Goal: Task Accomplishment & Management: Complete application form

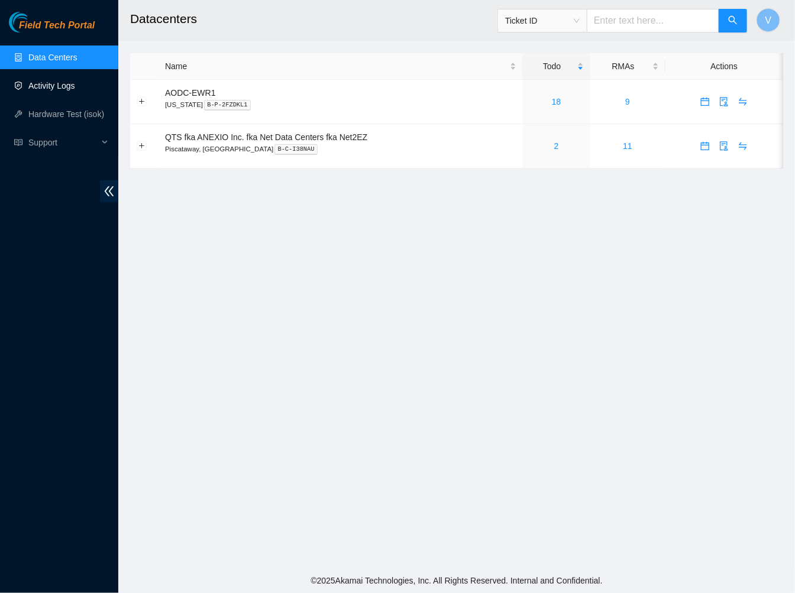
click at [44, 88] on link "Activity Logs" at bounding box center [51, 85] width 47 height 9
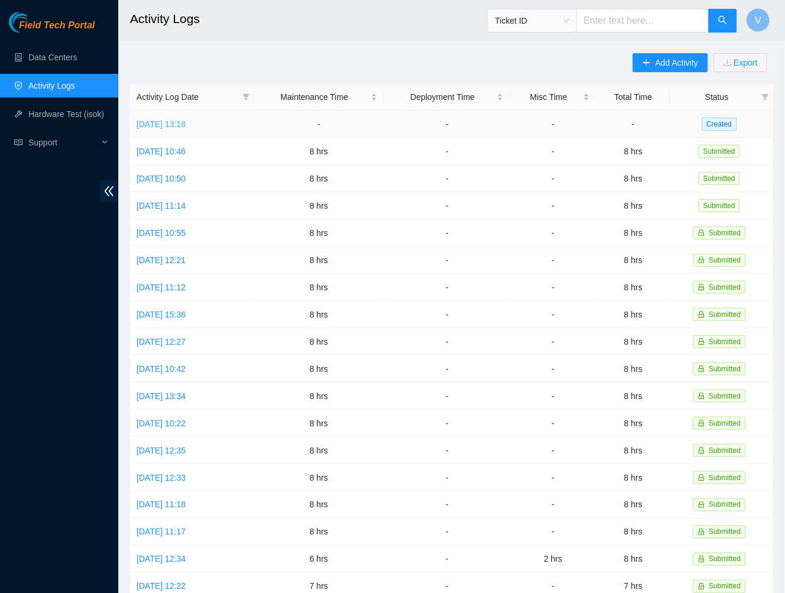
click at [186, 125] on link "Tue, 16 Sep 2025 13:18" at bounding box center [161, 123] width 49 height 9
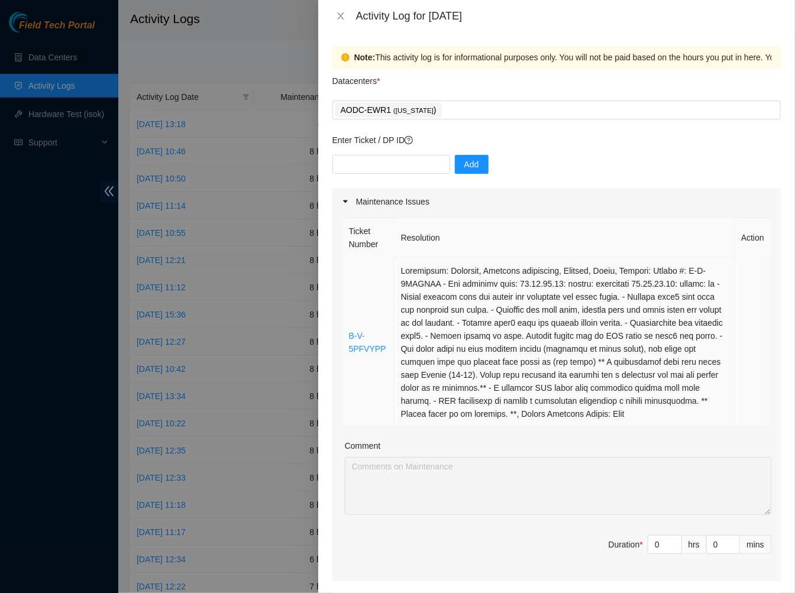
click at [513, 409] on td at bounding box center [564, 343] width 340 height 170
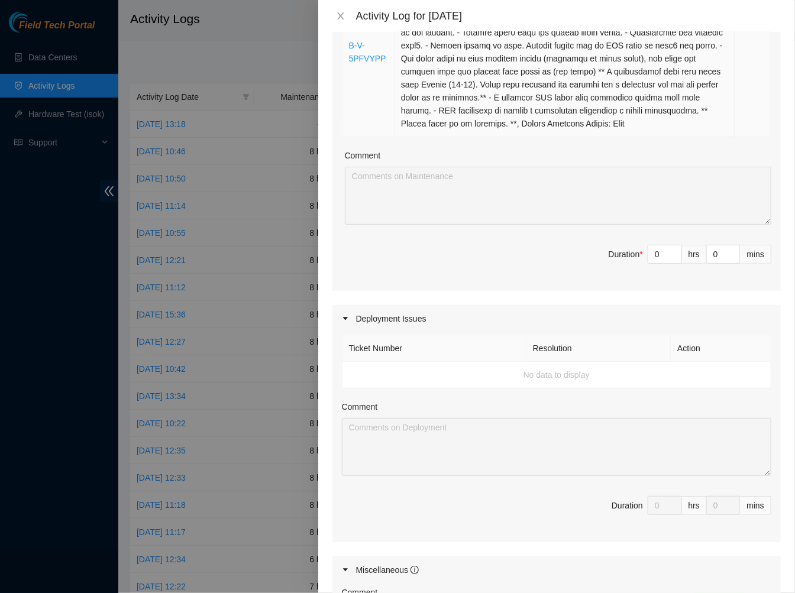
scroll to position [292, 0]
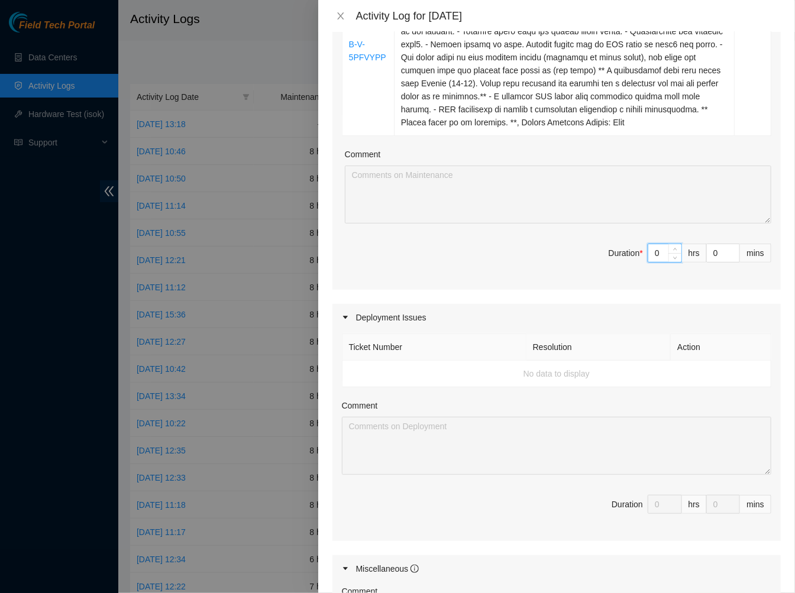
drag, startPoint x: 654, startPoint y: 251, endPoint x: 633, endPoint y: 257, distance: 21.5
click at [633, 257] on span "Duration * 0 hrs 0 mins" at bounding box center [556, 260] width 429 height 33
type input "2"
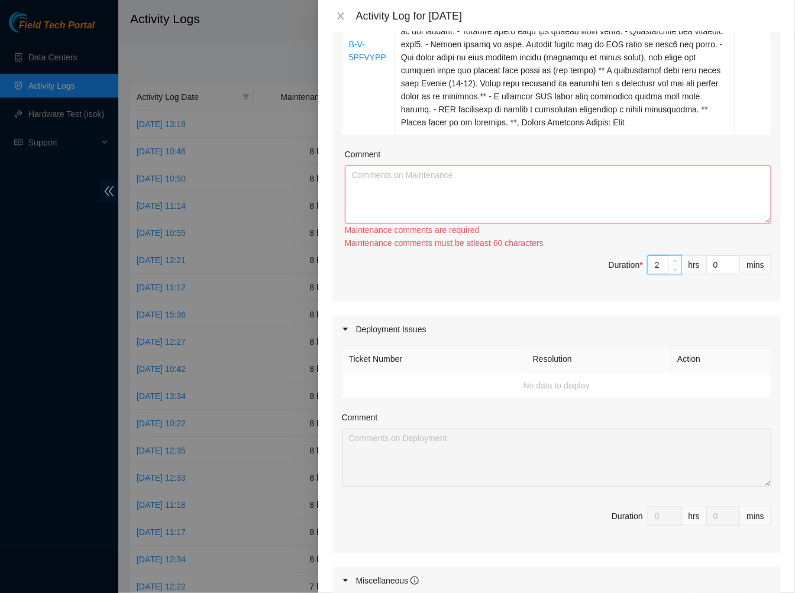
type input "2"
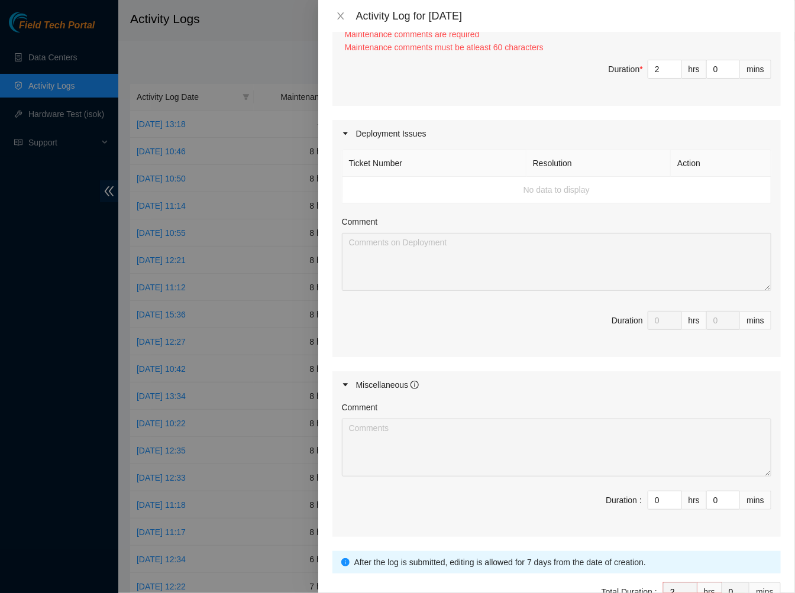
scroll to position [489, 0]
click at [506, 186] on td "No data to display" at bounding box center [556, 189] width 429 height 27
click at [417, 181] on td "No data to display" at bounding box center [556, 189] width 429 height 27
click at [391, 162] on th "Ticket Number" at bounding box center [434, 162] width 184 height 27
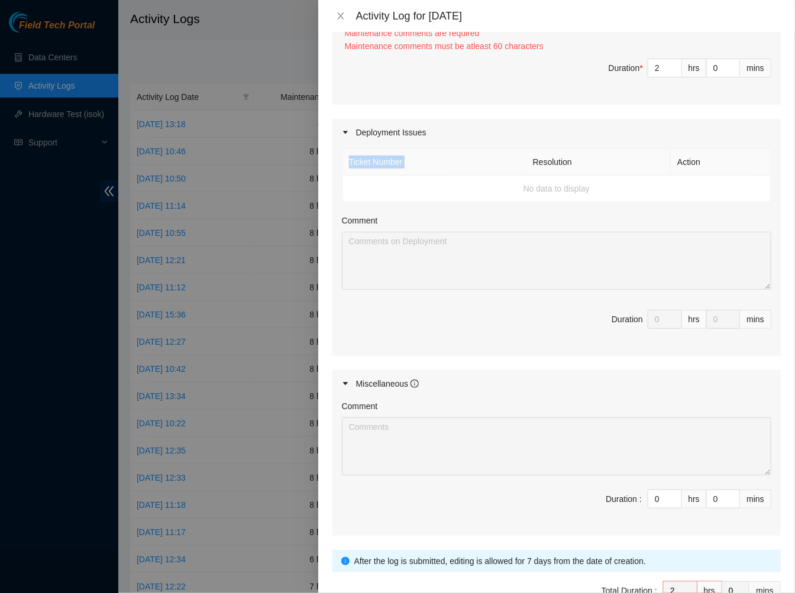
click at [391, 162] on th "Ticket Number" at bounding box center [434, 162] width 184 height 27
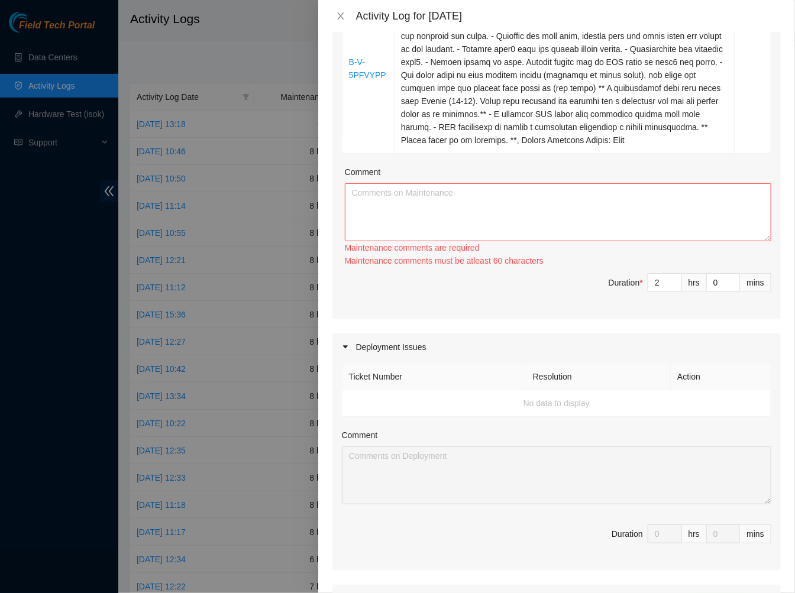
scroll to position [273, 0]
click at [434, 231] on textarea "Comment" at bounding box center [558, 213] width 426 height 58
paste textarea "DP79249"
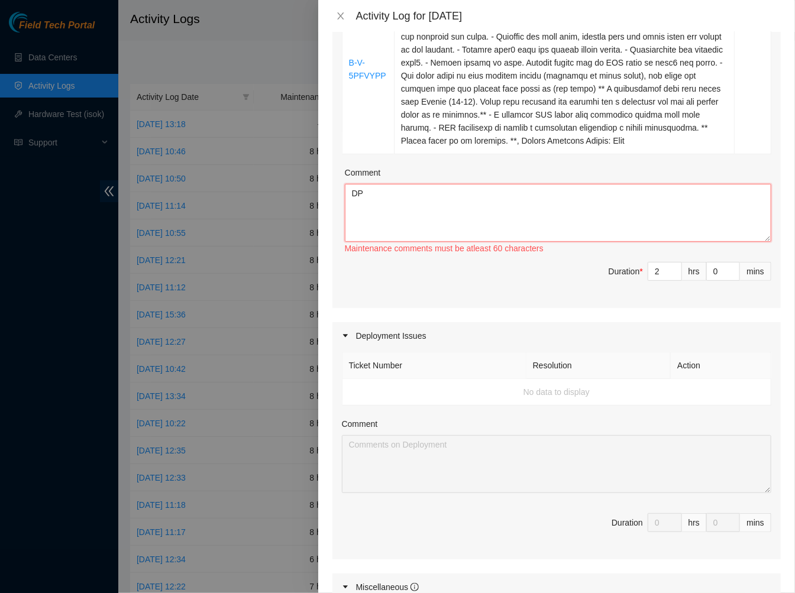
type textarea "D"
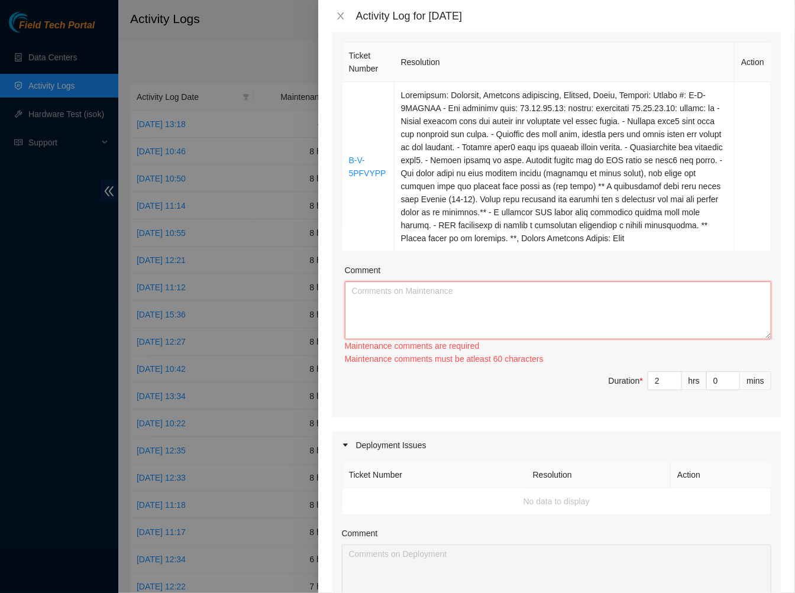
scroll to position [183, 0]
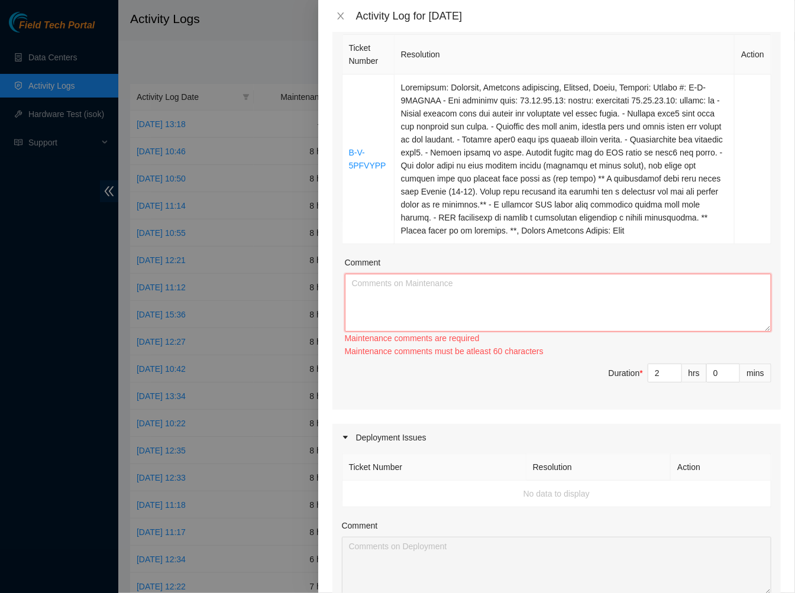
click at [409, 284] on textarea "Comment" at bounding box center [558, 303] width 426 height 58
paste textarea "Ticket #: B-V-5PFVYPP - Ran hardware test: 23.57.71.60: failed: unpingable 23.5…"
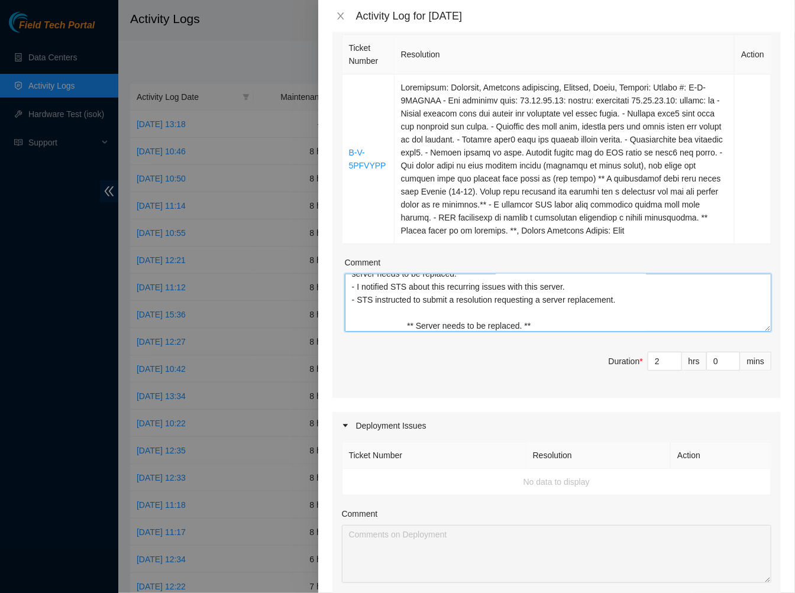
scroll to position [0, 0]
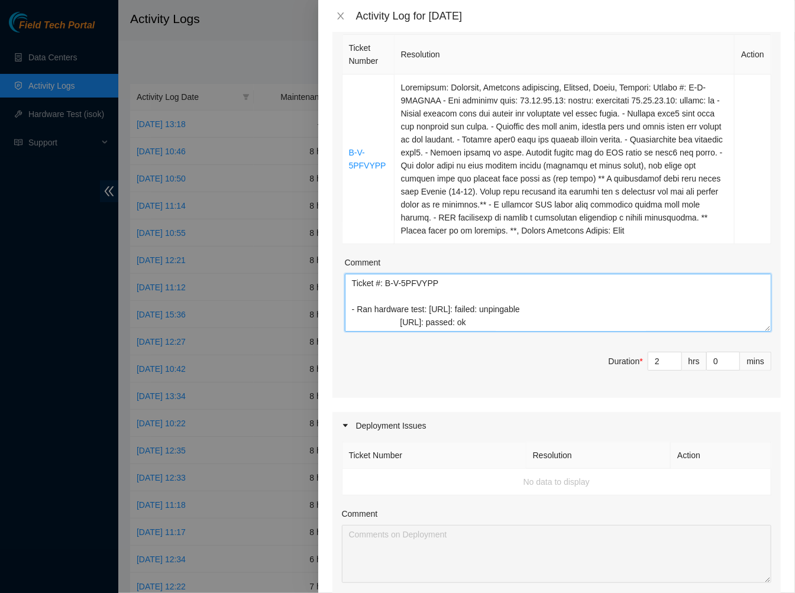
click at [400, 322] on textarea "Ticket #: B-V-5PFVYPP - Ran hardware test: 23.57.71.60: failed: unpingable 23.5…" at bounding box center [558, 303] width 426 height 58
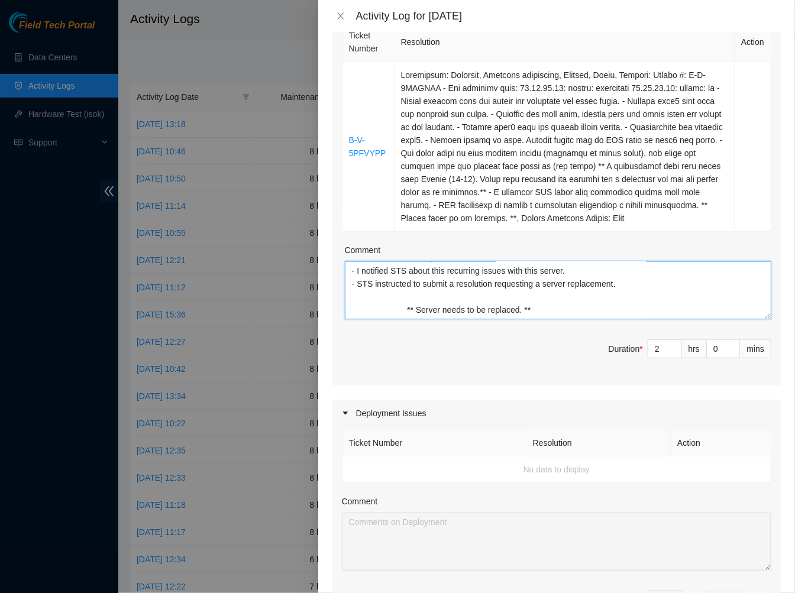
scroll to position [195, 0]
click at [564, 310] on textarea "Ticket #: B-V-5PFVYPP - Ran hardware test: 23.57.71.60: failed: unpingable 23.5…" at bounding box center [558, 291] width 426 height 58
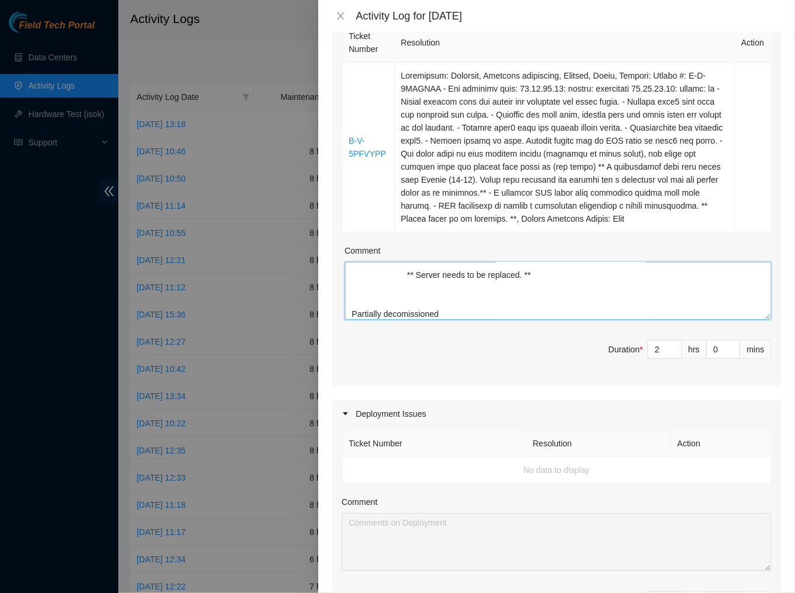
click at [406, 313] on textarea "Ticket #: B-V-5PFVYPP - Ran hardware test: 23.57.71.60: failed: unpingable 23.5…" at bounding box center [558, 291] width 426 height 58
paste textarea "Ticket #: B-V-5PFVYPP - Ran hardware test: 23.57.71.60: failed: unpingable 23.5…"
paste textarea "DP79249"
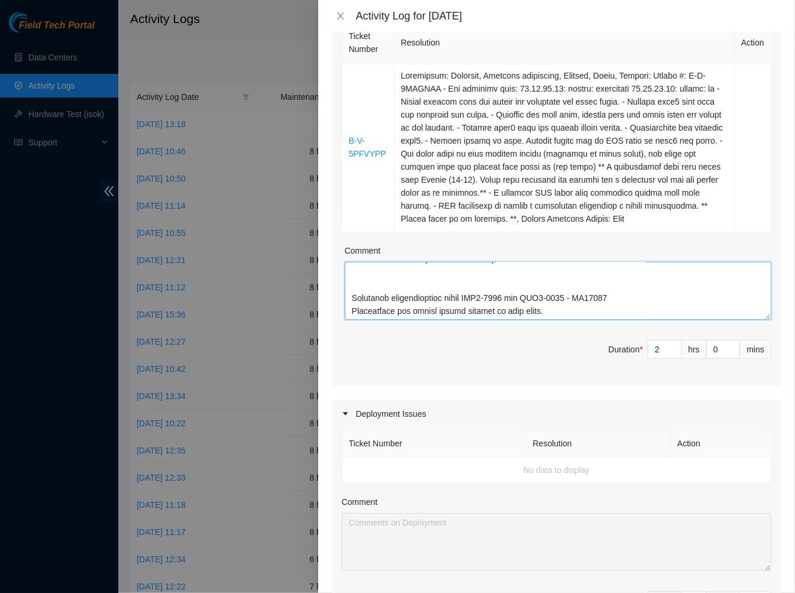
scroll to position [260, 0]
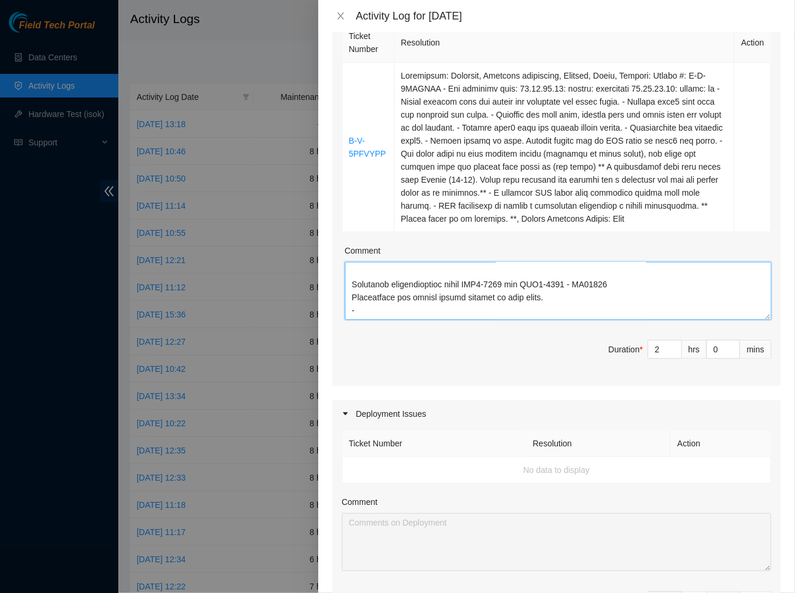
click at [349, 294] on textarea "Comment" at bounding box center [558, 291] width 426 height 58
click at [364, 309] on textarea "Comment" at bounding box center [558, 291] width 426 height 58
drag, startPoint x: 468, startPoint y: 312, endPoint x: 347, endPoint y: 306, distance: 122.0
click at [347, 306] on textarea "Comment" at bounding box center [558, 291] width 426 height 58
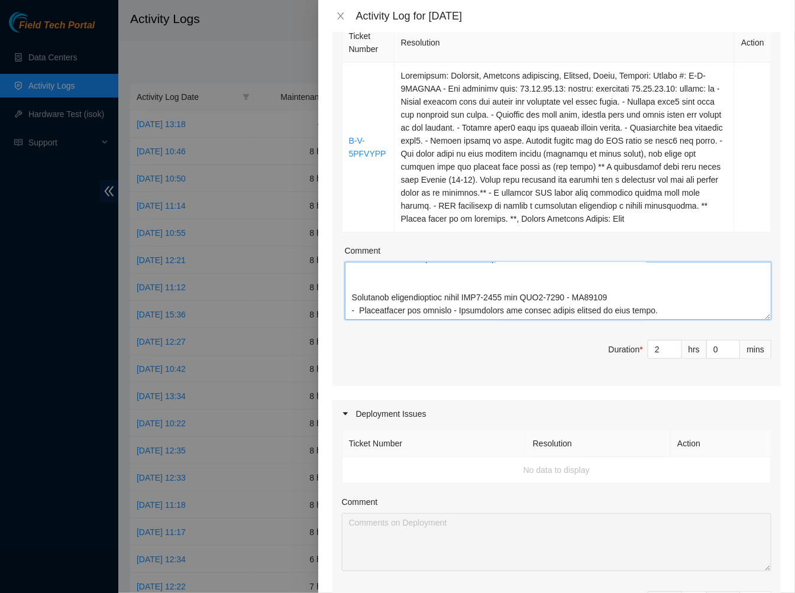
click at [460, 299] on textarea "Comment" at bounding box center [558, 291] width 426 height 58
click at [473, 286] on textarea "Comment" at bounding box center [558, 291] width 426 height 58
click at [358, 310] on textarea "Comment" at bounding box center [558, 291] width 426 height 58
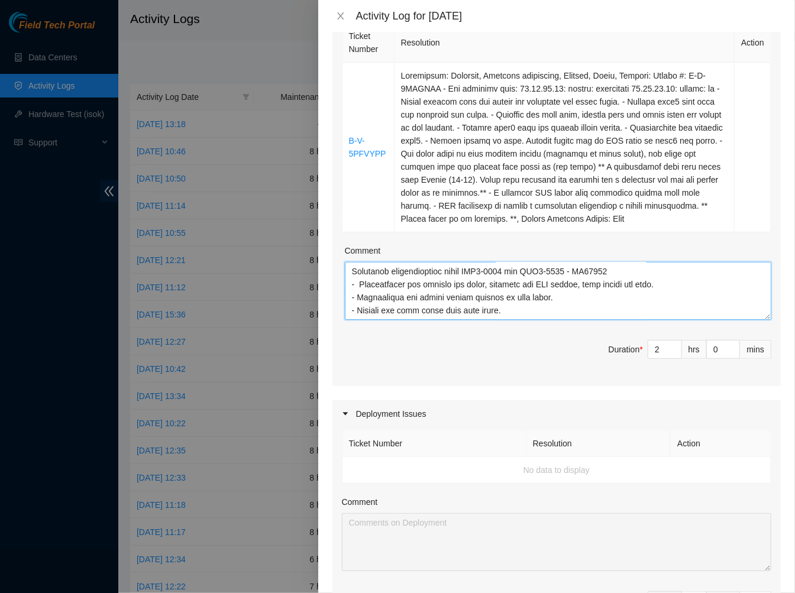
scroll to position [286, 0]
click at [442, 300] on textarea "Comment" at bounding box center [558, 291] width 426 height 58
click at [459, 300] on textarea "Comment" at bounding box center [558, 291] width 426 height 58
click at [512, 294] on textarea "Comment" at bounding box center [558, 291] width 426 height 58
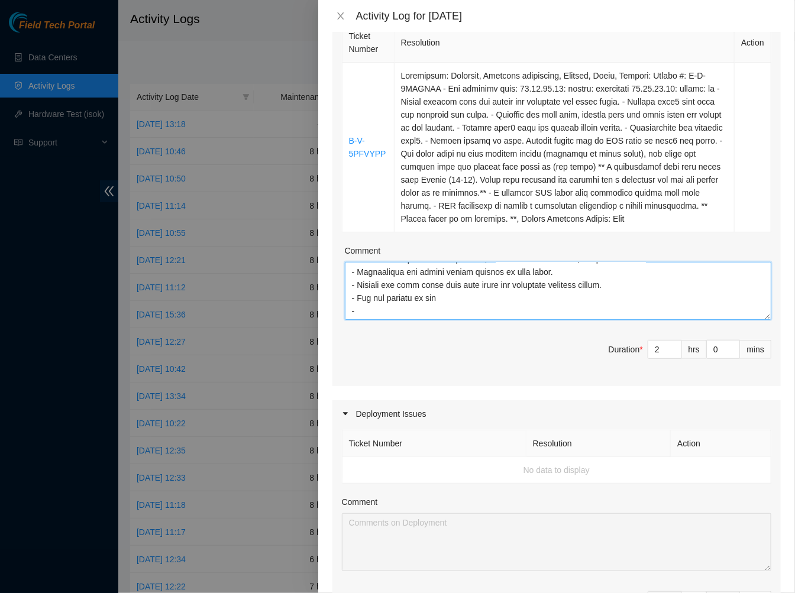
click at [382, 299] on textarea "Comment" at bounding box center [558, 291] width 426 height 58
click at [499, 300] on textarea "Comment" at bounding box center [558, 291] width 426 height 58
click at [519, 296] on textarea "Comment" at bounding box center [558, 291] width 426 height 58
click at [522, 299] on textarea "Comment" at bounding box center [558, 291] width 426 height 58
click at [361, 313] on textarea "Comment" at bounding box center [558, 291] width 426 height 58
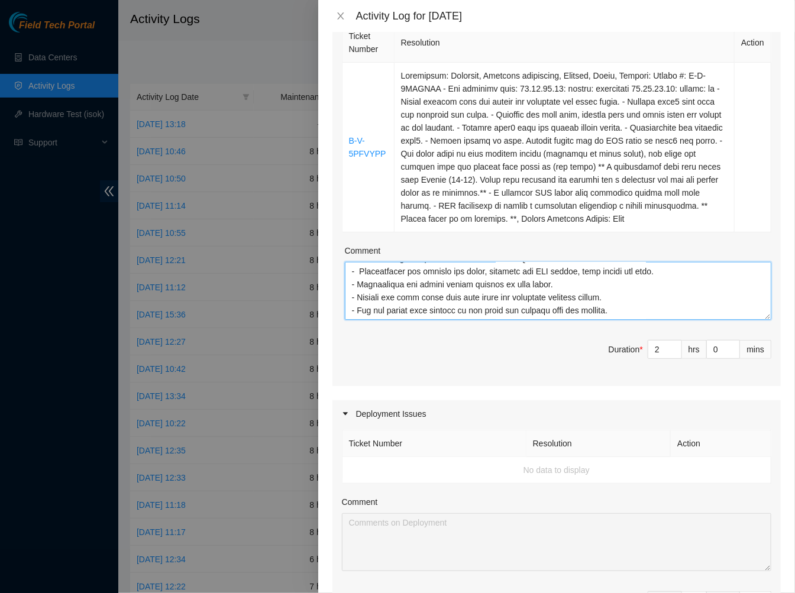
scroll to position [286, 0]
click at [440, 303] on textarea "Comment" at bounding box center [558, 291] width 426 height 58
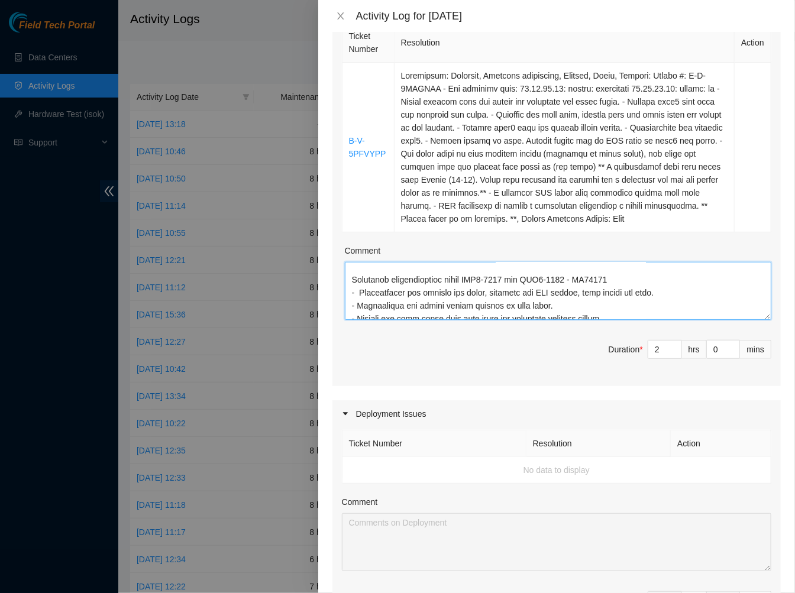
scroll to position [286, 0]
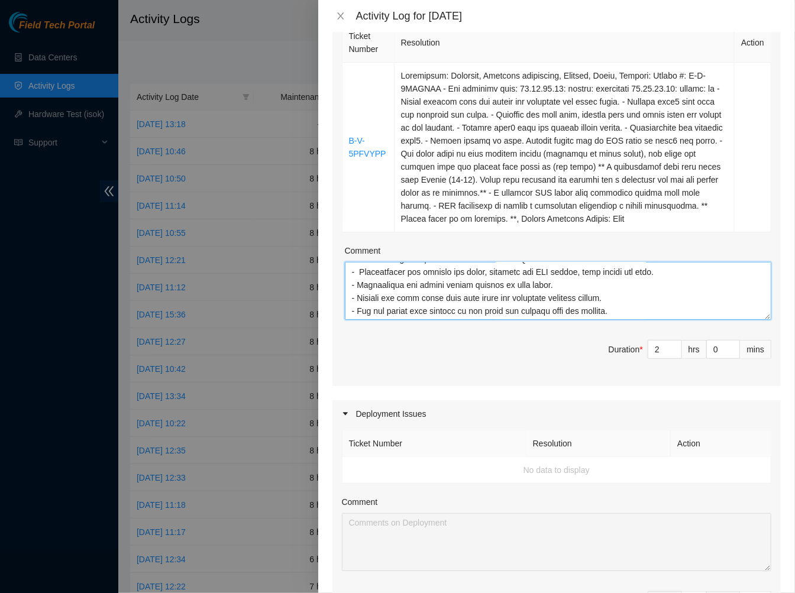
type textarea "Ticket #: B-V-5PFVYPP - Ran hardware test: 23.57.71.60: failed: unpingable 23.5…"
click at [522, 472] on td "No data to display" at bounding box center [556, 470] width 429 height 27
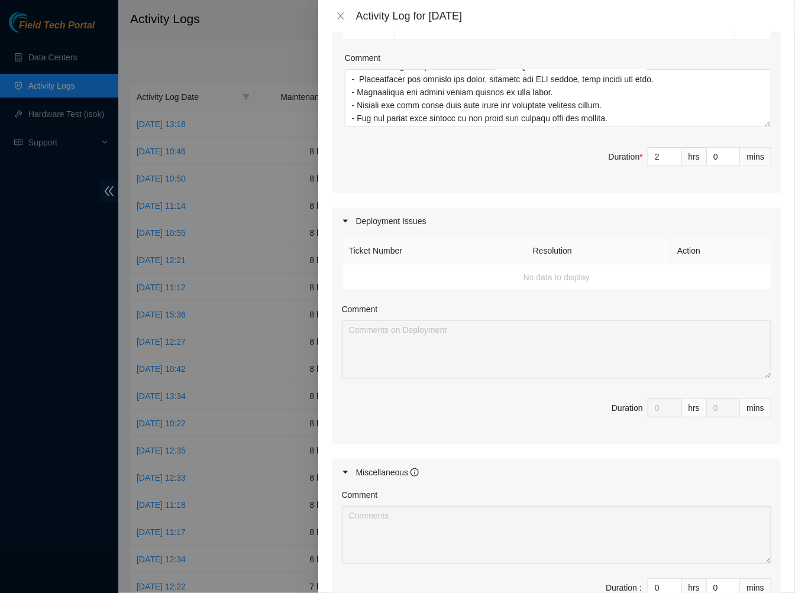
scroll to position [389, 0]
drag, startPoint x: 747, startPoint y: 409, endPoint x: 725, endPoint y: 395, distance: 25.8
click at [725, 395] on div "Ticket Number Resolution Action No data to display Comment Duration 0 hrs 0 mins" at bounding box center [556, 339] width 448 height 210
click at [612, 412] on div "Duration" at bounding box center [627, 407] width 31 height 13
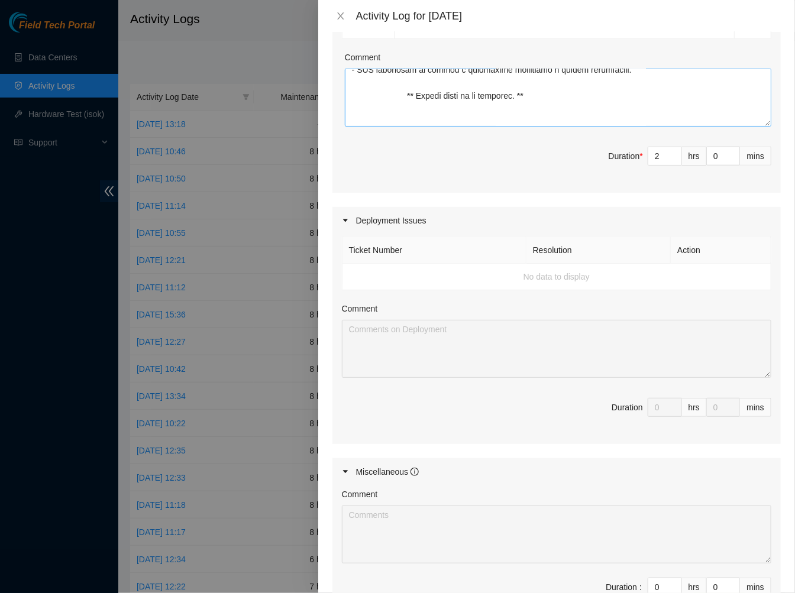
scroll to position [216, 0]
drag, startPoint x: 652, startPoint y: 156, endPoint x: 616, endPoint y: 160, distance: 36.4
click at [616, 160] on span "Duration * 2 hrs 0 mins" at bounding box center [556, 163] width 429 height 33
type input "0"
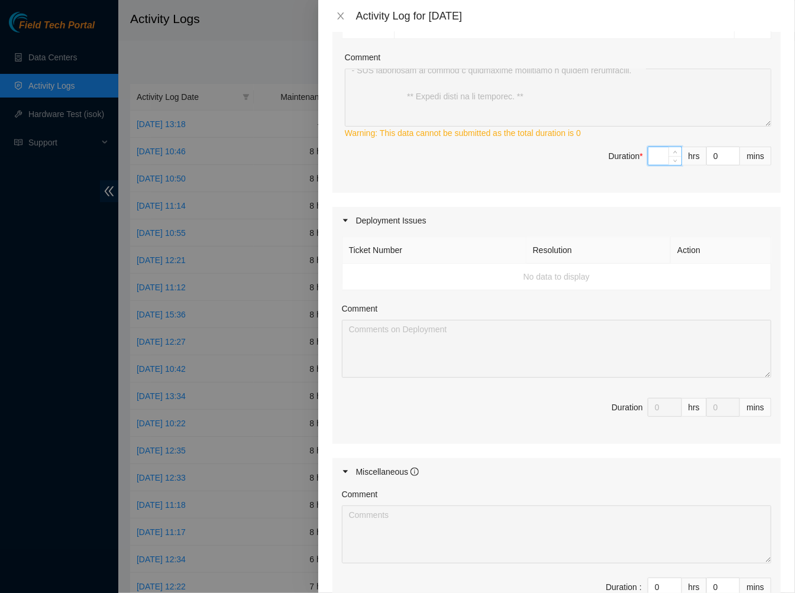
type input "9"
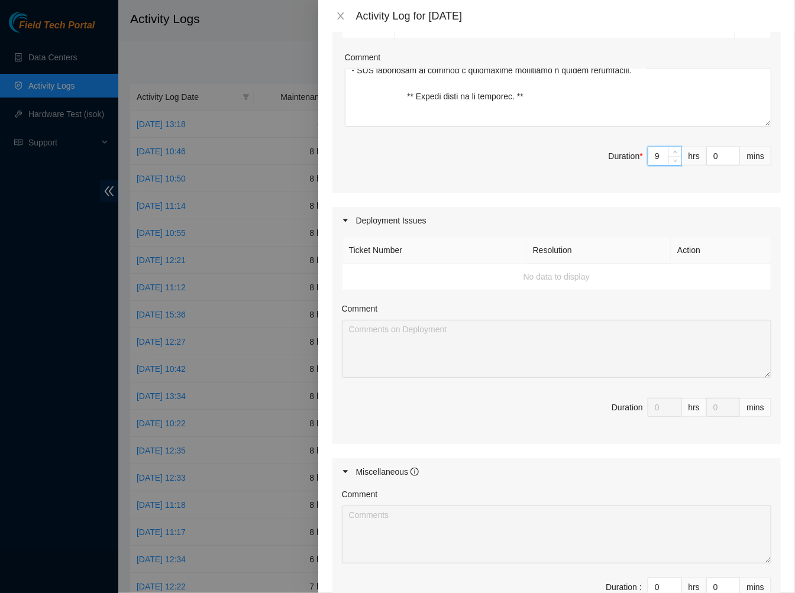
type input "9"
click at [515, 154] on span "Duration * 9 hrs 0 mins" at bounding box center [556, 163] width 429 height 33
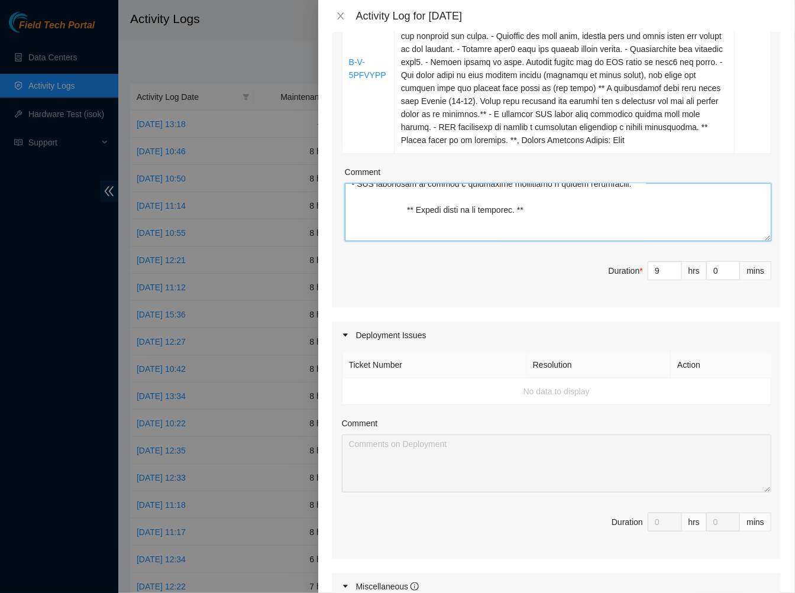
scroll to position [286, 0]
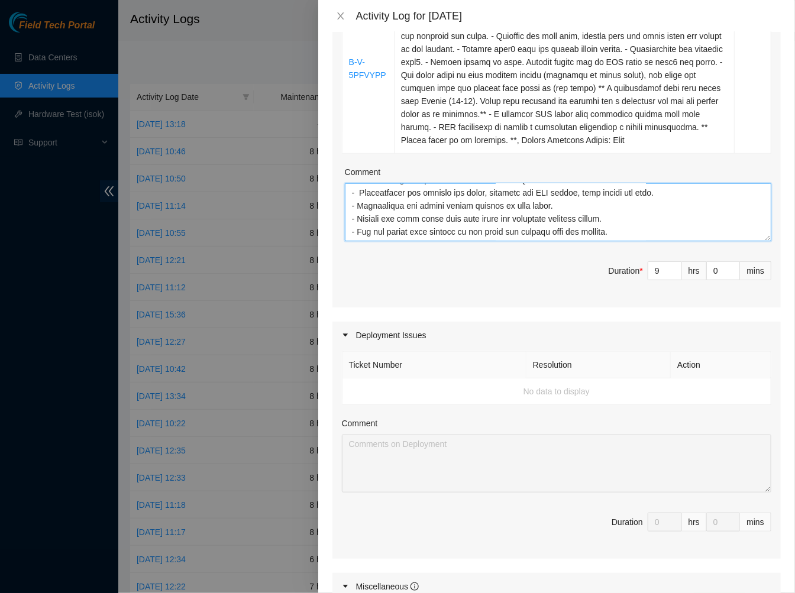
drag, startPoint x: 635, startPoint y: 232, endPoint x: 351, endPoint y: 198, distance: 285.3
click at [351, 198] on textarea "Comment" at bounding box center [558, 212] width 426 height 58
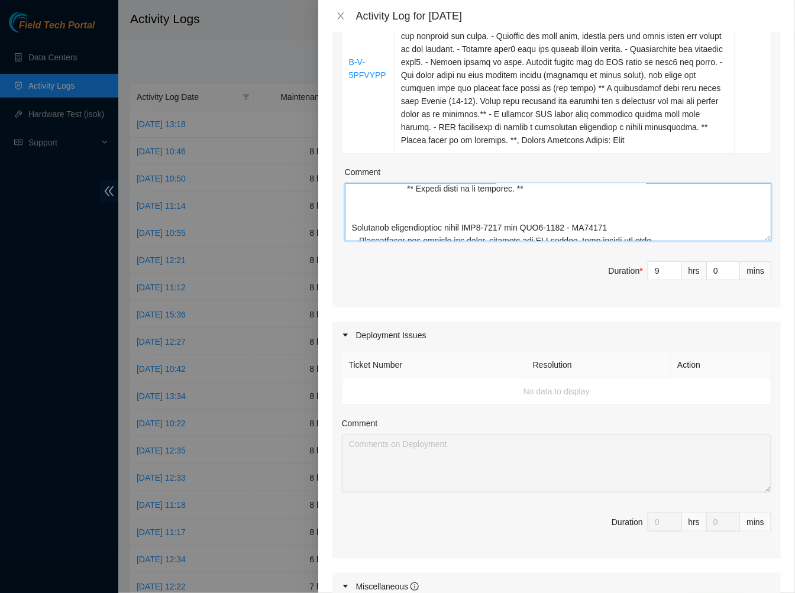
scroll to position [238, 0]
click at [355, 228] on textarea "Comment" at bounding box center [558, 212] width 426 height 58
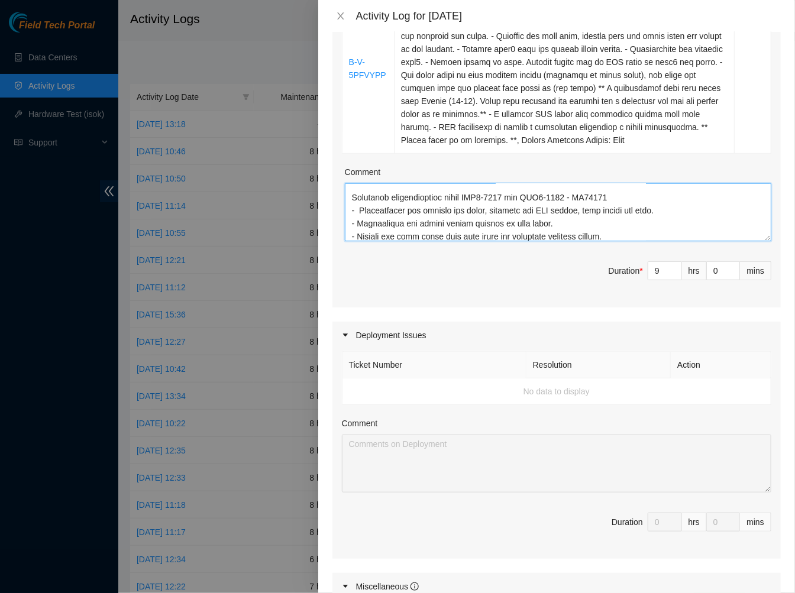
scroll to position [286, 0]
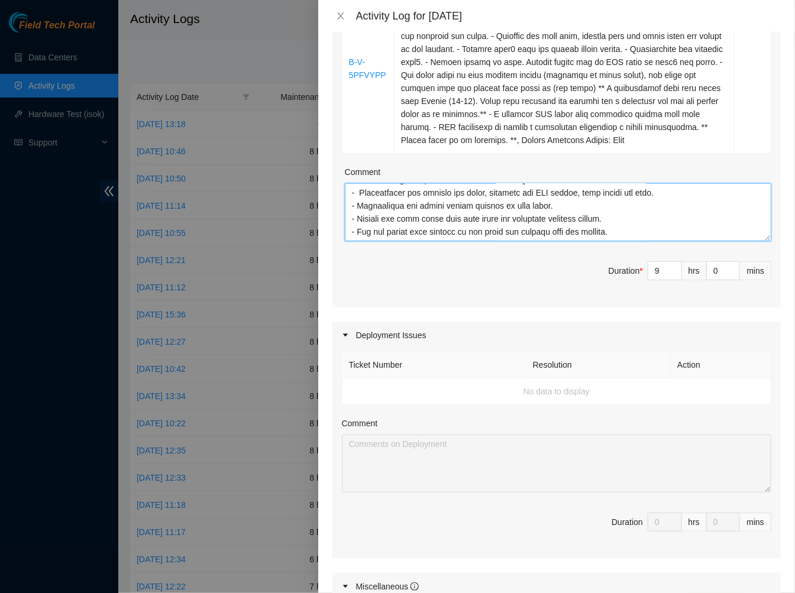
drag, startPoint x: 352, startPoint y: 228, endPoint x: 632, endPoint y: 268, distance: 282.0
click at [632, 268] on div "Ticket Number Resolution Action B-V-5PFVYPP Comment Duration * 9 hrs 0 mins" at bounding box center [556, 124] width 448 height 366
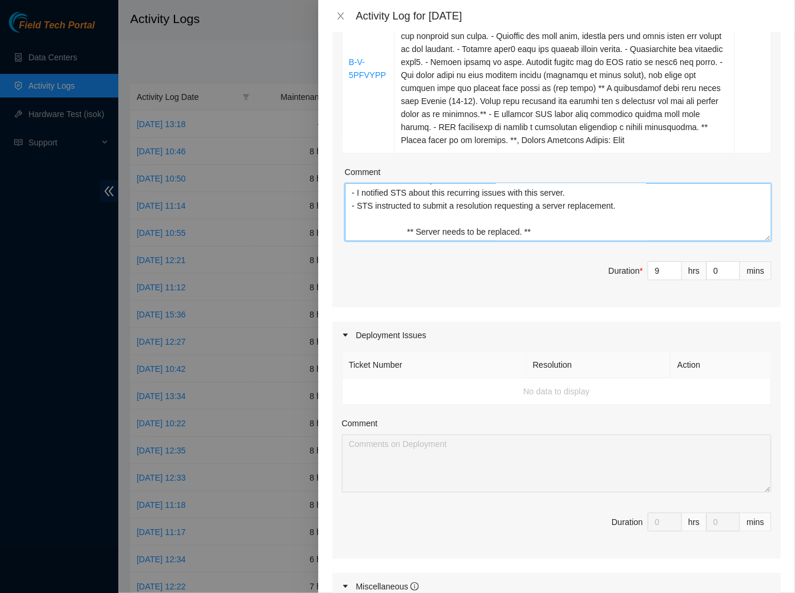
scroll to position [0, 0]
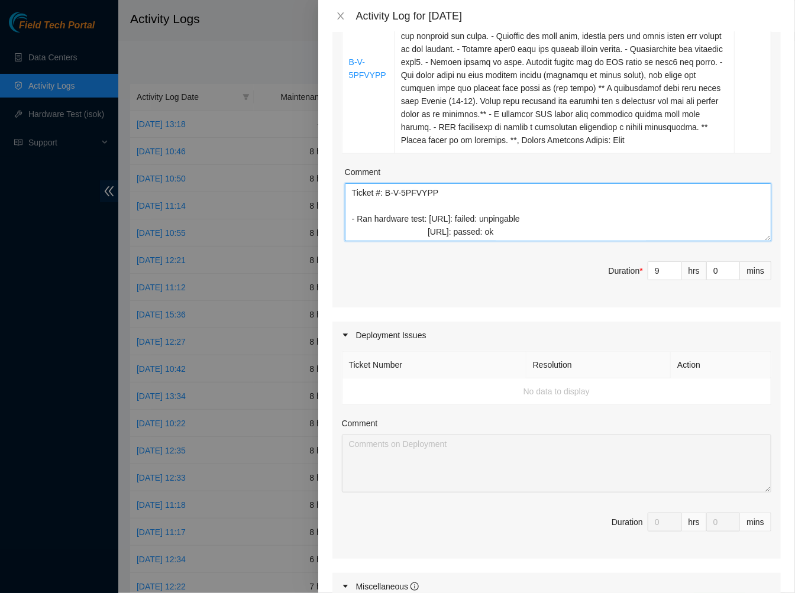
click at [351, 197] on textarea "Ticket #: B-V-5PFVYPP - Ran hardware test: 23.57.71.60: failed: unpingable 23.5…" at bounding box center [558, 212] width 426 height 58
paste textarea "Partially decommissioned racks EWR1-0706 and EWR1-0706 - DP79249 - Disconnected…"
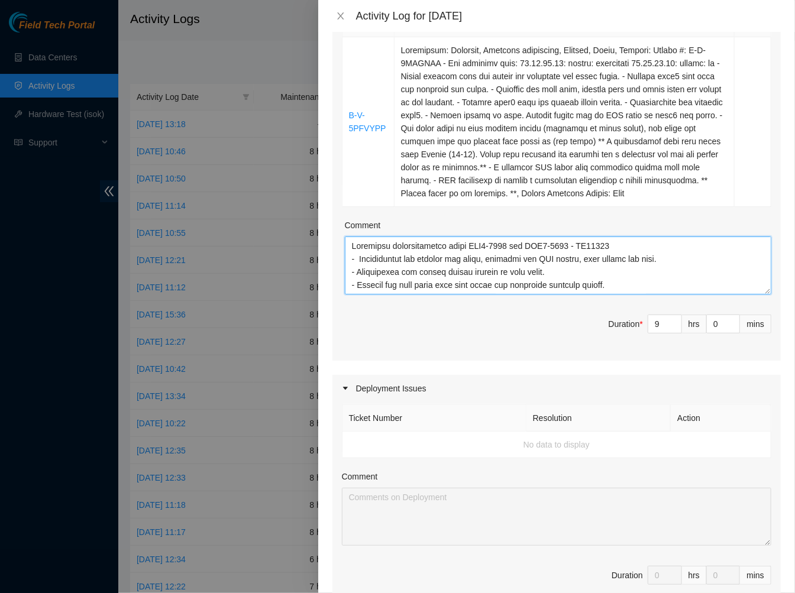
scroll to position [220, 0]
click at [622, 250] on textarea "Comment" at bounding box center [558, 266] width 426 height 58
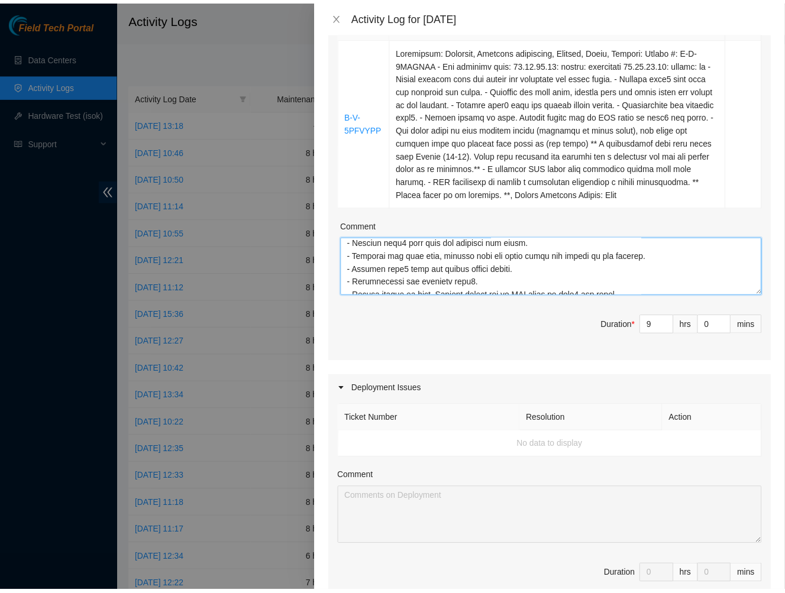
scroll to position [548, 0]
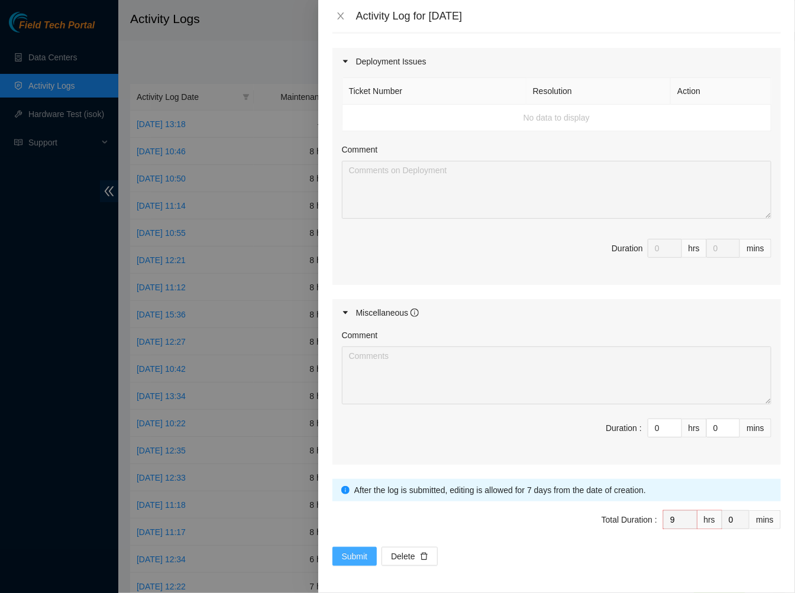
type textarea "Partially decommissioned racks EWR1-0706 and EWR1-0706 - DP79249 - Disconnected…"
click at [351, 551] on span "Submit" at bounding box center [355, 556] width 26 height 13
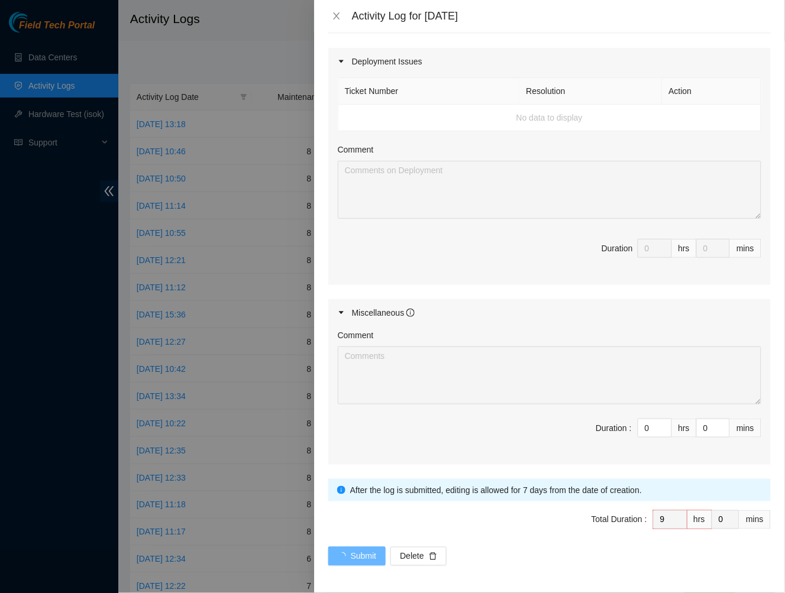
scroll to position [0, 0]
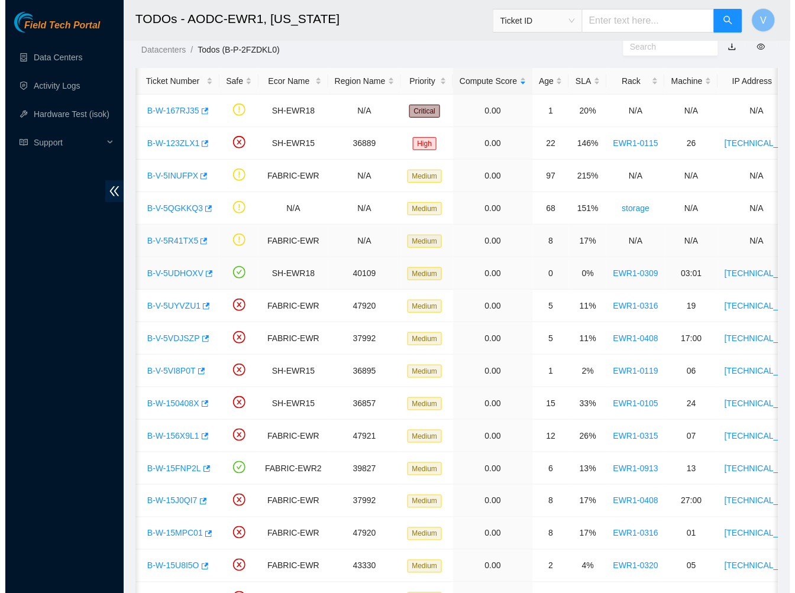
scroll to position [167, 0]
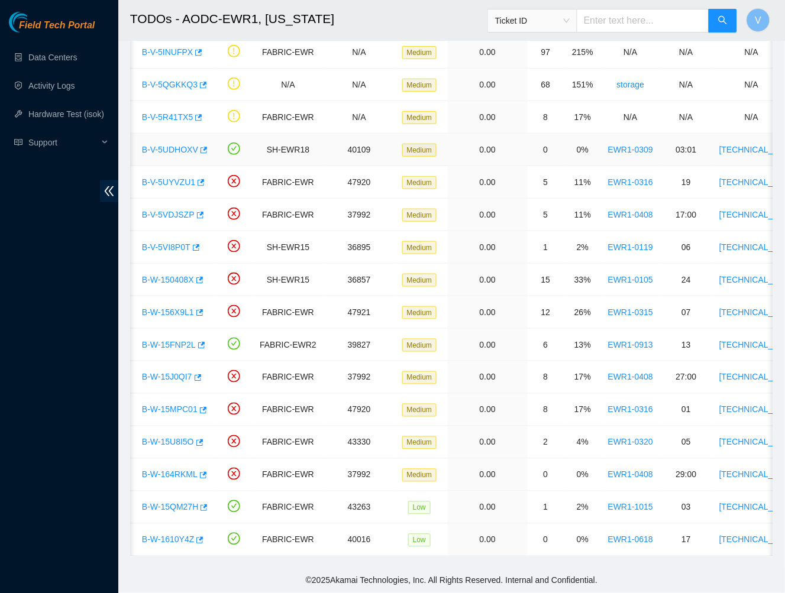
click at [172, 145] on link "B-V-5UDHOXV" at bounding box center [170, 149] width 56 height 9
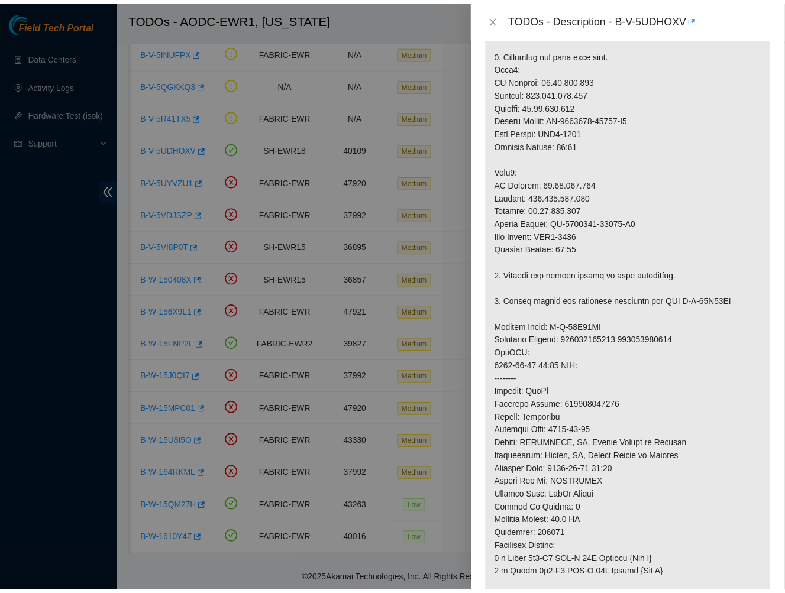
scroll to position [388, 0]
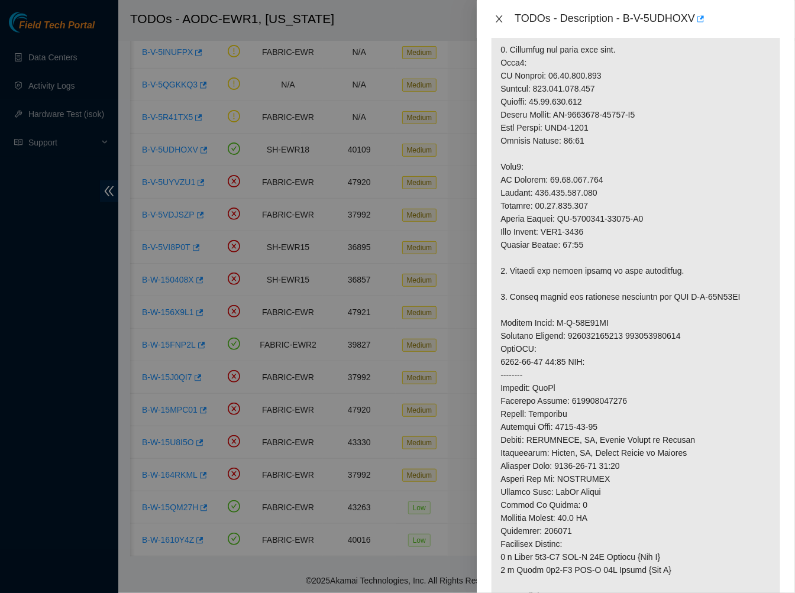
click at [499, 21] on icon "close" at bounding box center [498, 18] width 9 height 9
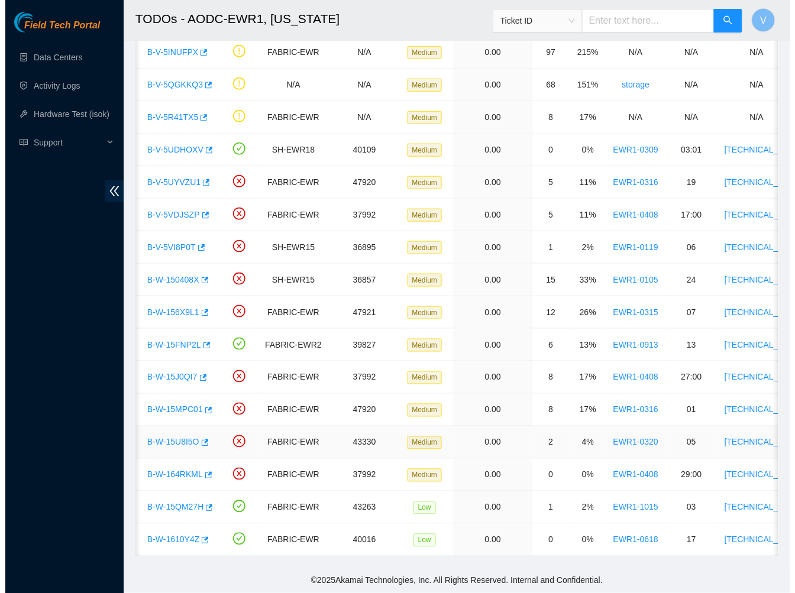
scroll to position [203, 0]
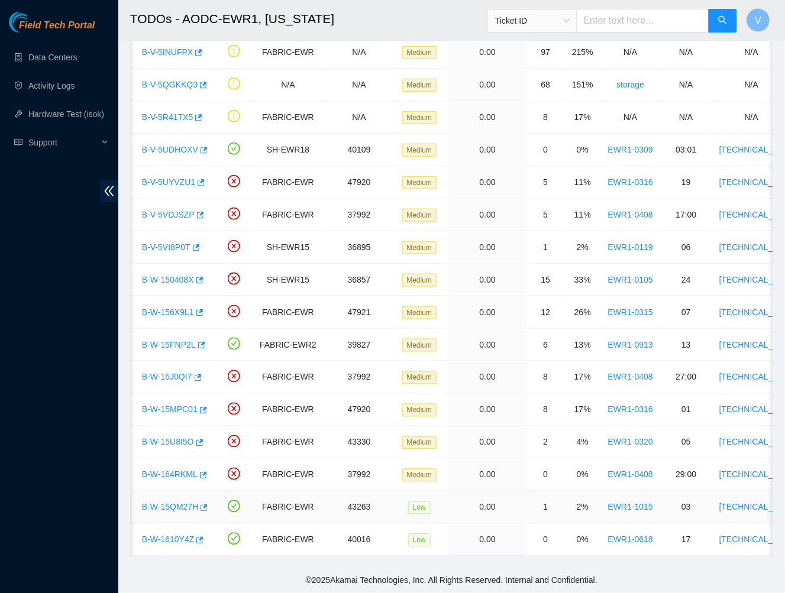
click at [161, 503] on link "B-W-15QM27H" at bounding box center [170, 507] width 56 height 9
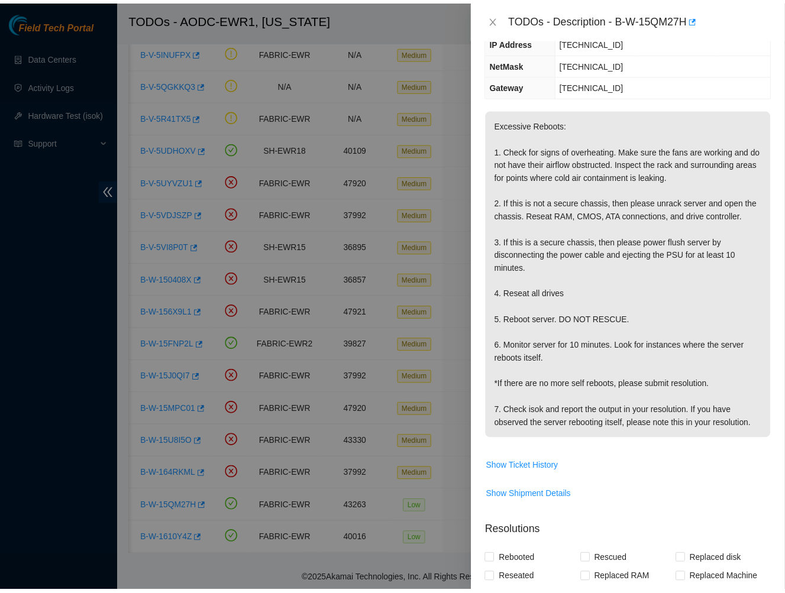
scroll to position [156, 0]
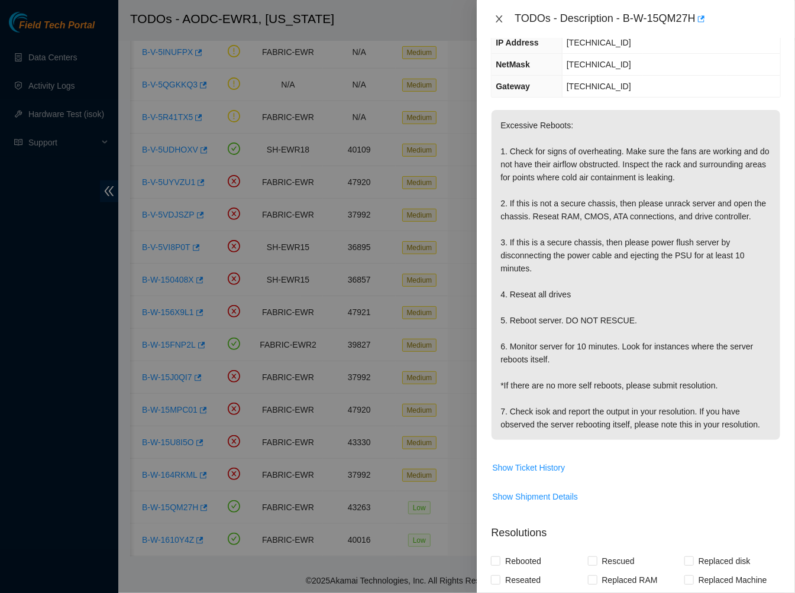
click at [498, 17] on icon "close" at bounding box center [499, 18] width 7 height 7
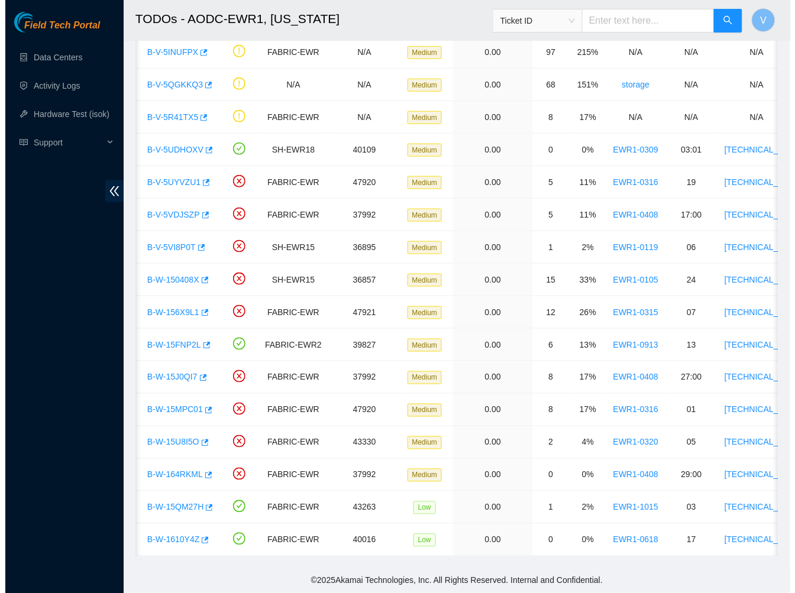
scroll to position [203, 0]
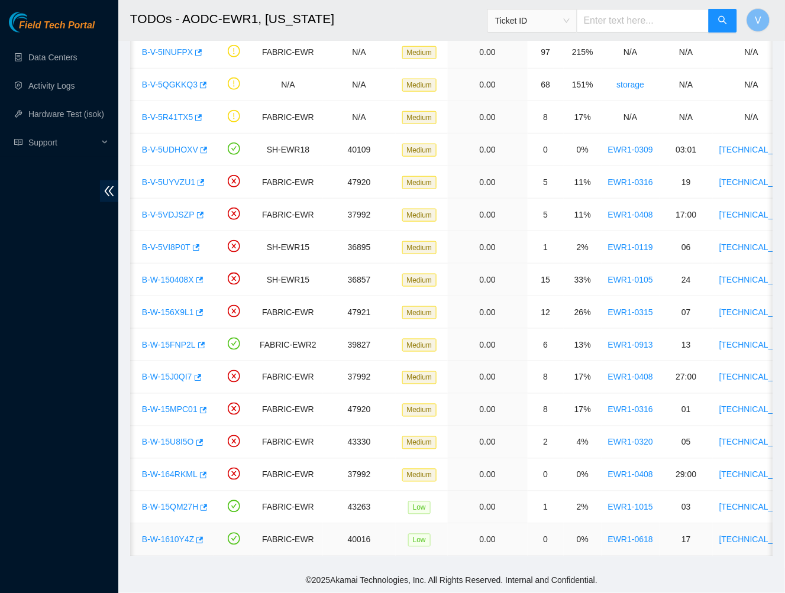
click at [177, 535] on link "B-W-1610Y4Z" at bounding box center [168, 539] width 52 height 9
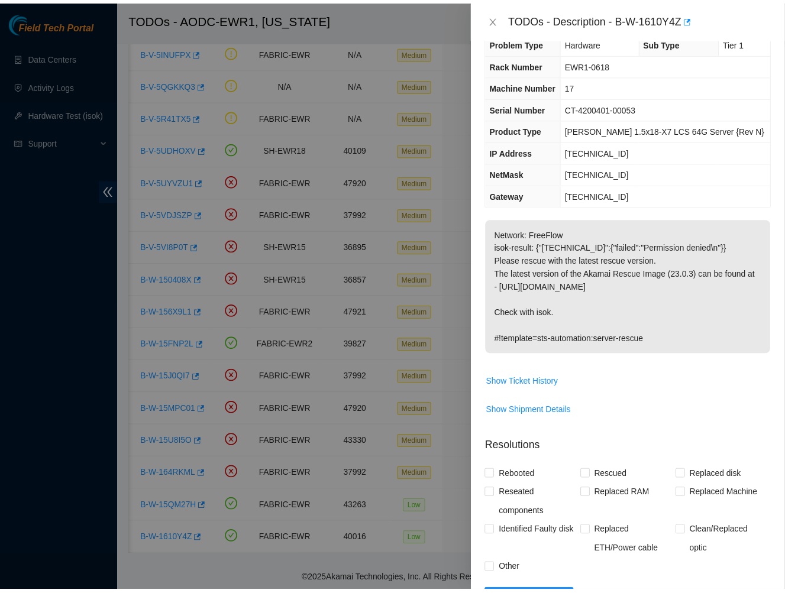
scroll to position [11, 0]
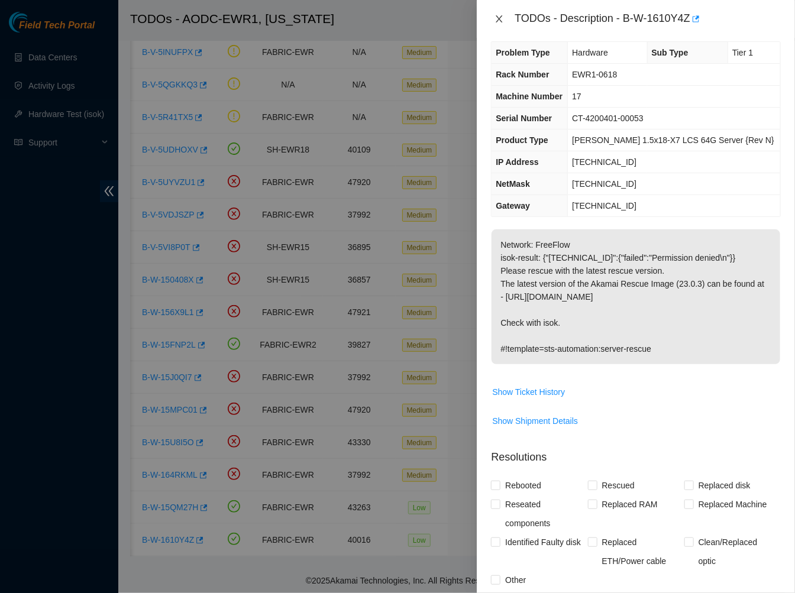
click at [498, 22] on icon "close" at bounding box center [498, 18] width 9 height 9
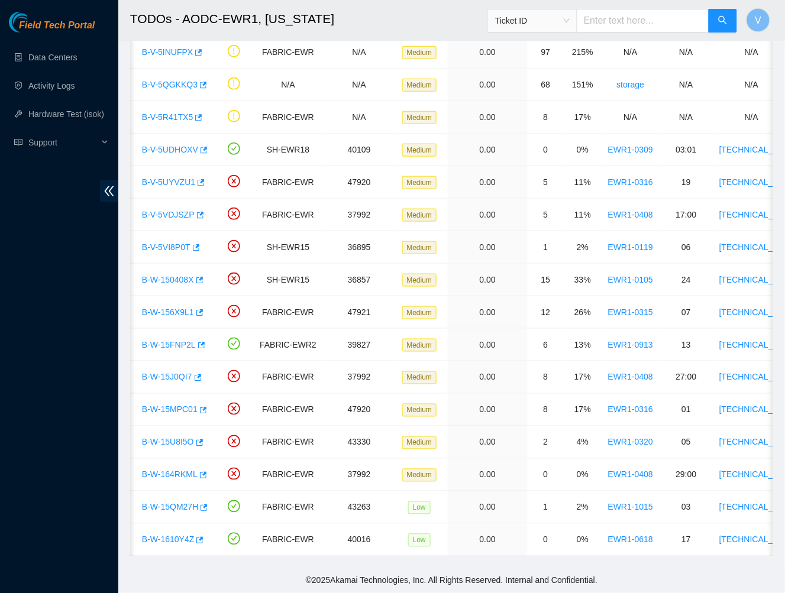
click at [410, 33] on h2 "TODOs - AODC-EWR1, [US_STATE]" at bounding box center [396, 19] width 533 height 38
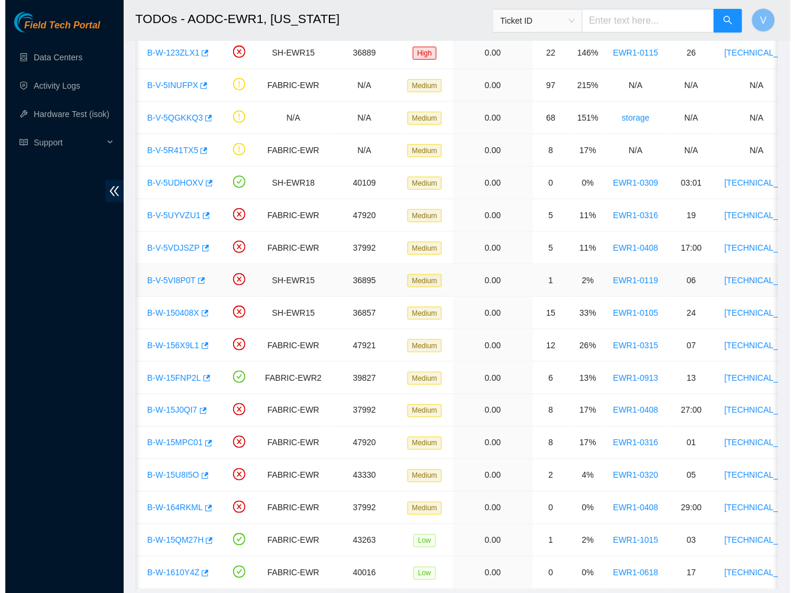
scroll to position [167, 0]
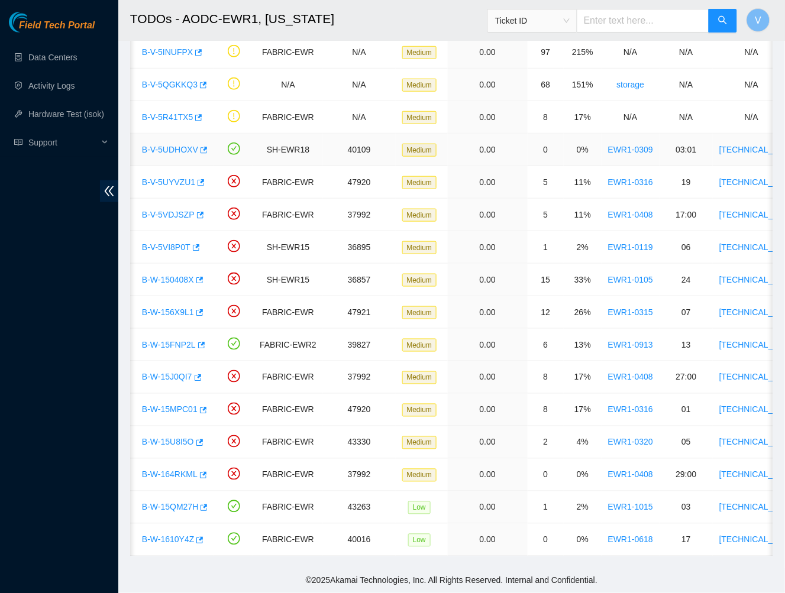
click at [173, 145] on link "B-V-5UDHOXV" at bounding box center [170, 149] width 56 height 9
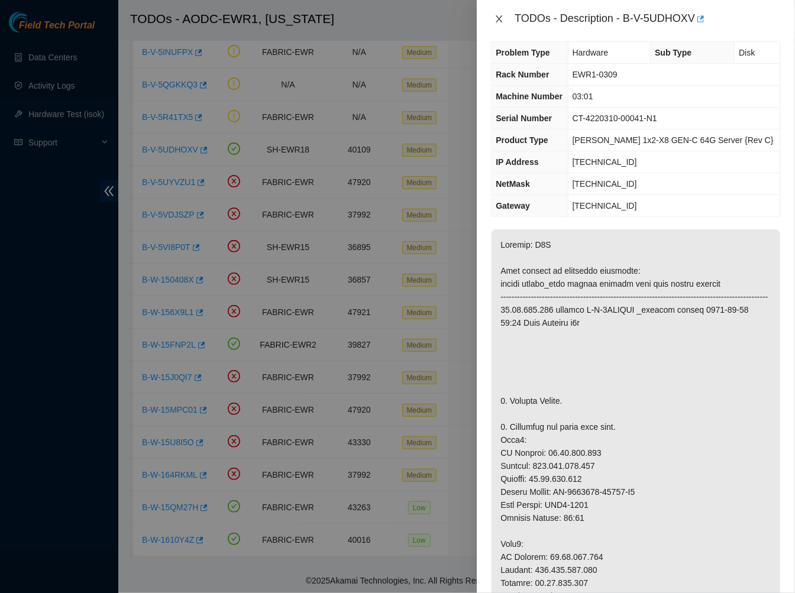
click at [497, 20] on icon "close" at bounding box center [498, 18] width 9 height 9
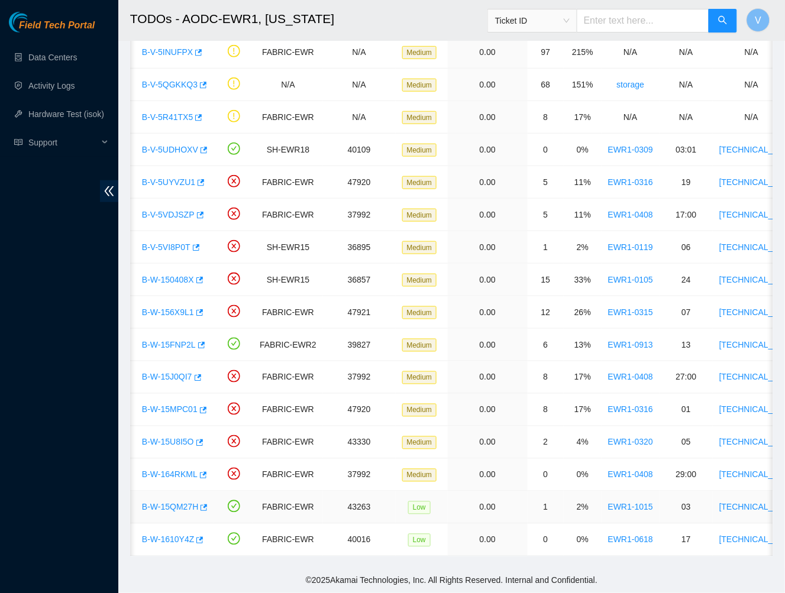
click at [167, 503] on link "B-W-15QM27H" at bounding box center [170, 507] width 56 height 9
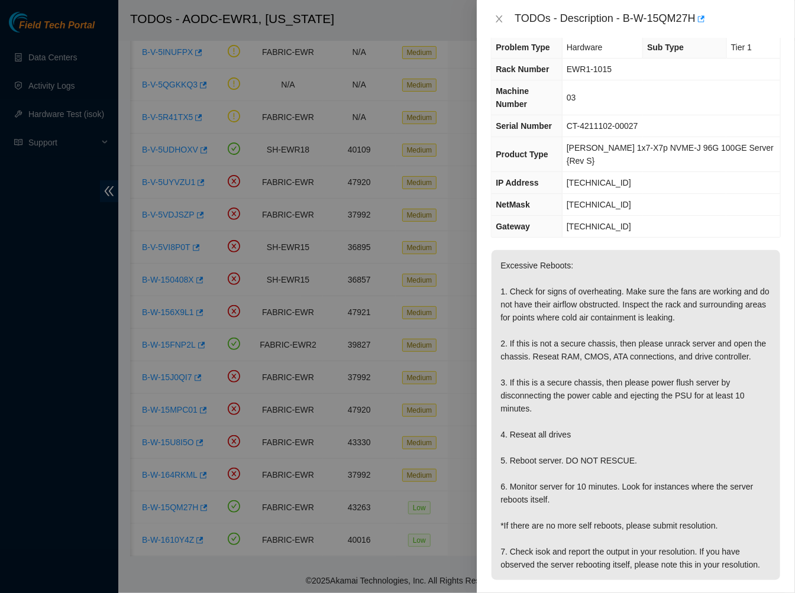
scroll to position [18, 0]
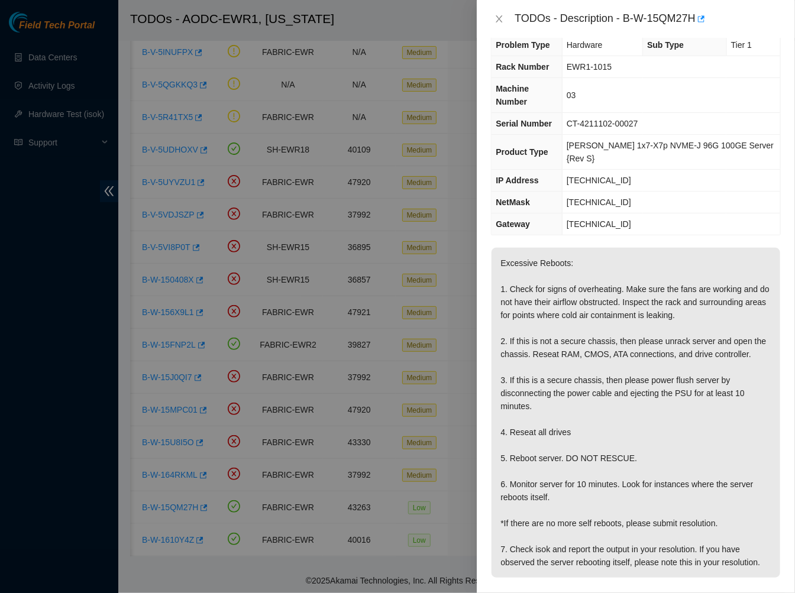
click at [610, 464] on p "Excessive Reboots: 1. Check for signs of overheating. Make sure the fans are wo…" at bounding box center [635, 413] width 289 height 330
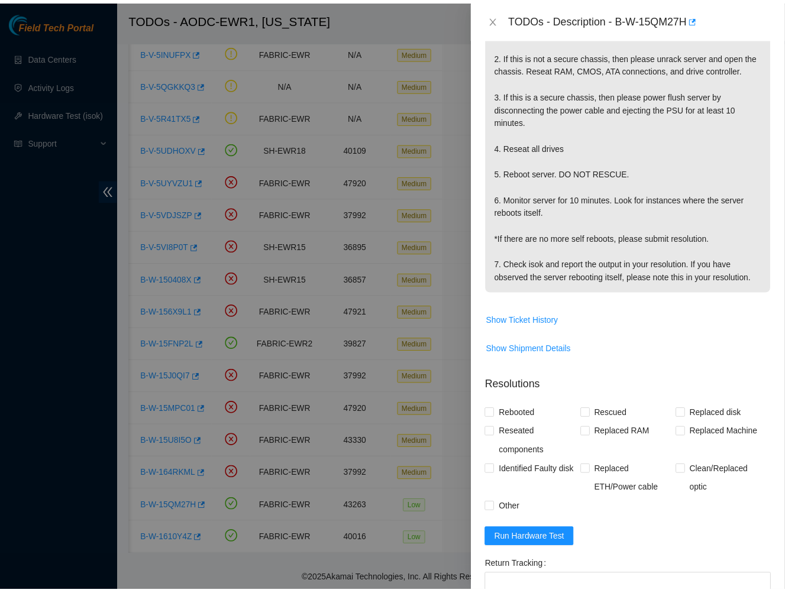
scroll to position [0, 0]
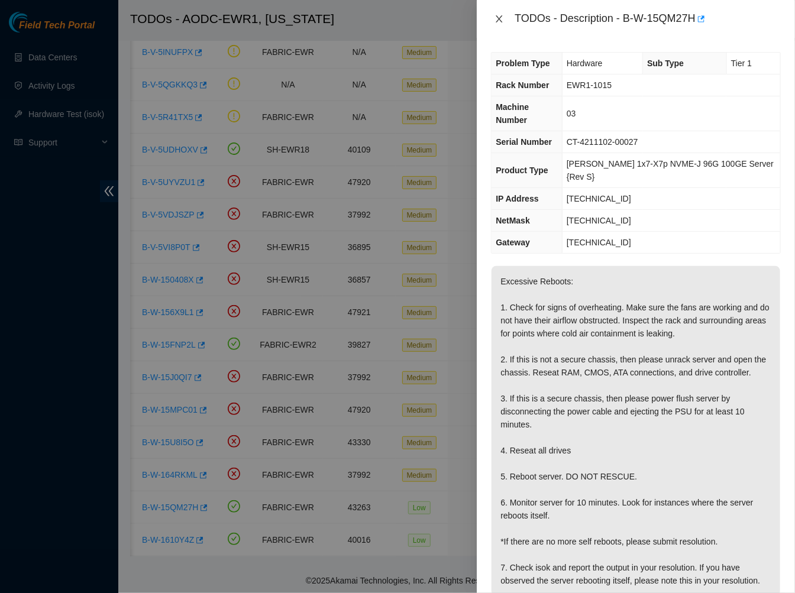
click at [500, 16] on icon "close" at bounding box center [498, 18] width 9 height 9
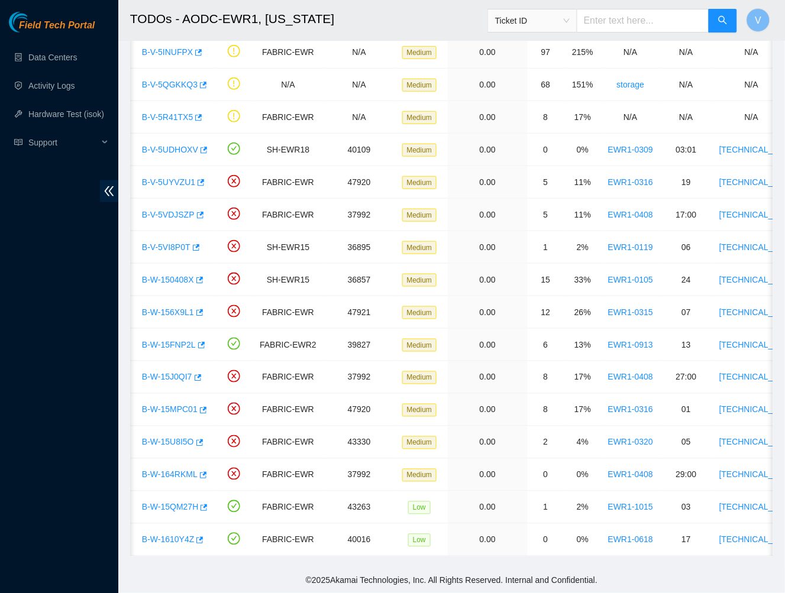
click at [433, 22] on h2 "TODOs - AODC-EWR1, [US_STATE]" at bounding box center [396, 19] width 533 height 38
